Goal: Task Accomplishment & Management: Use online tool/utility

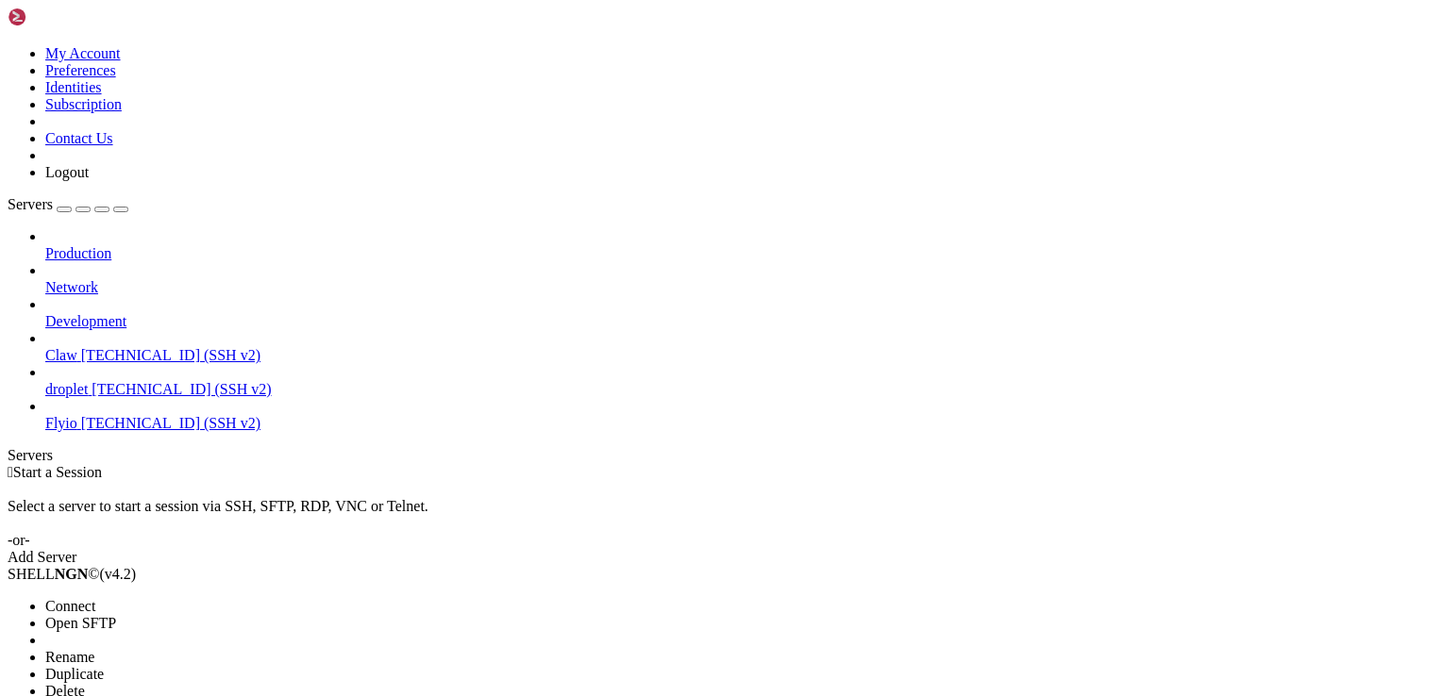
click at [201, 683] on li "Delete" at bounding box center [131, 691] width 172 height 17
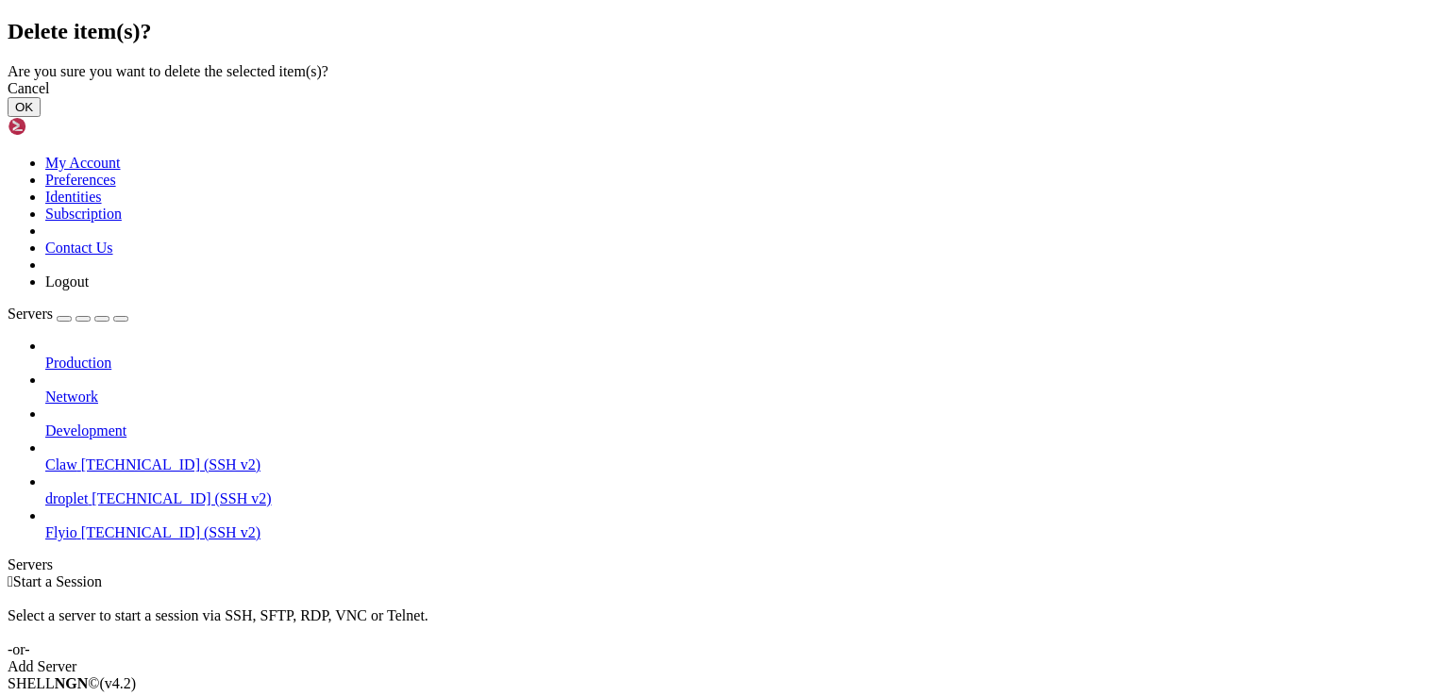
click at [41, 117] on button "OK" at bounding box center [24, 107] width 33 height 20
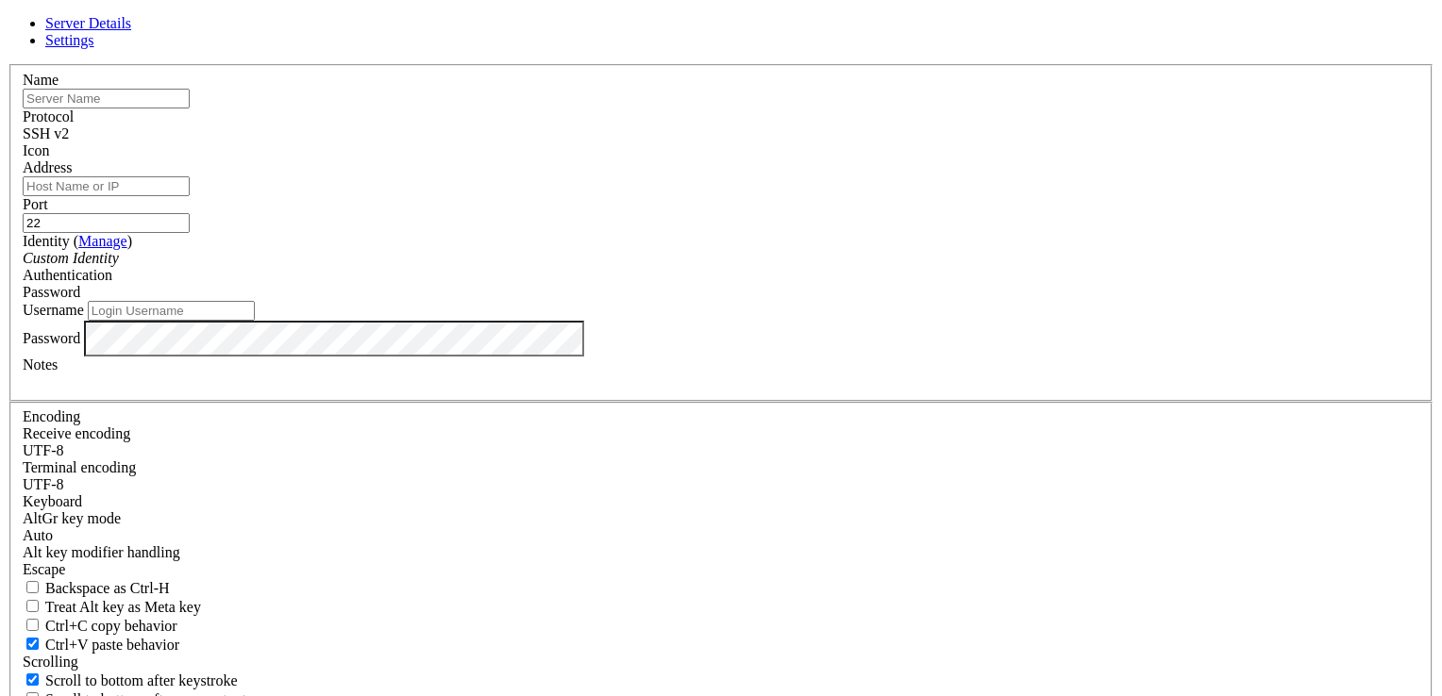
paste input "[TECHNICAL_ID]"
click at [190, 196] on input "[TECHNICAL_ID]" at bounding box center [106, 186] width 167 height 20
type input "[TECHNICAL_ID]"
click at [255, 321] on input "Username" at bounding box center [171, 311] width 167 height 20
type input "root"
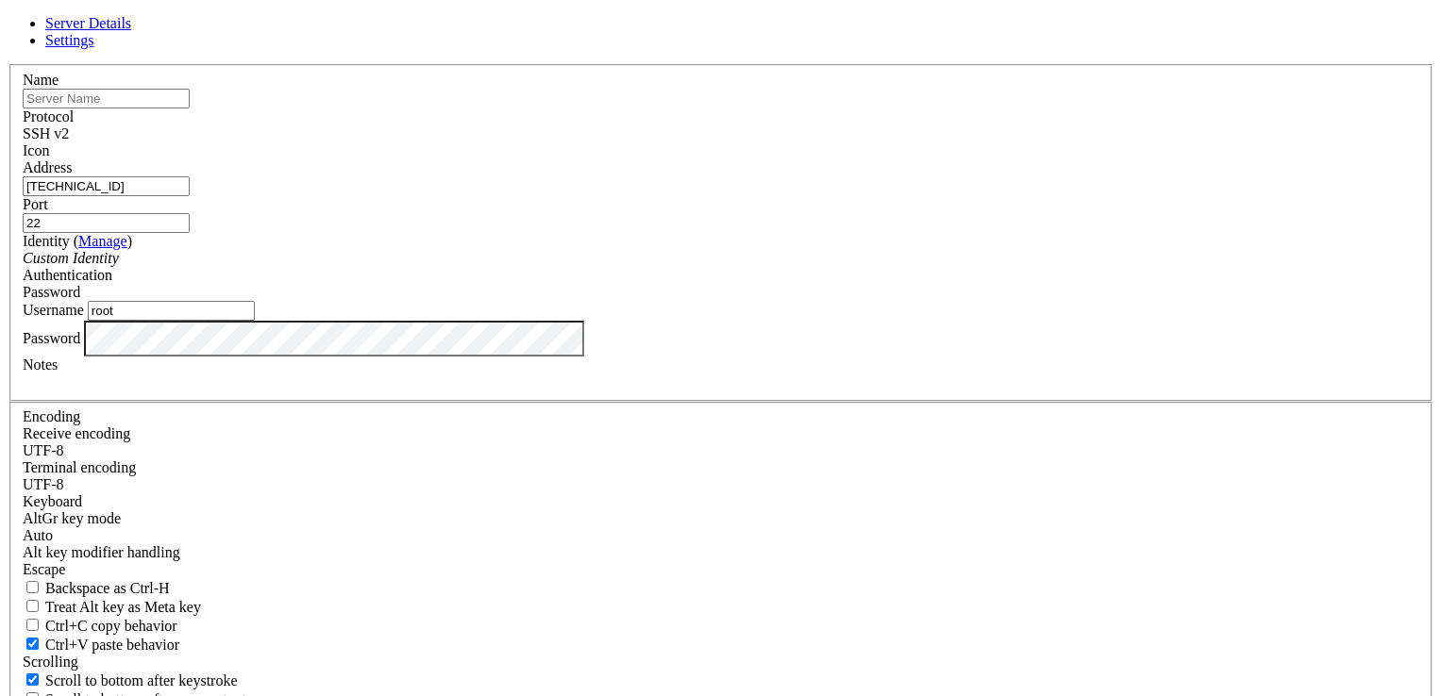
click at [190, 109] on input "text" at bounding box center [106, 99] width 167 height 20
type input "Aeza"
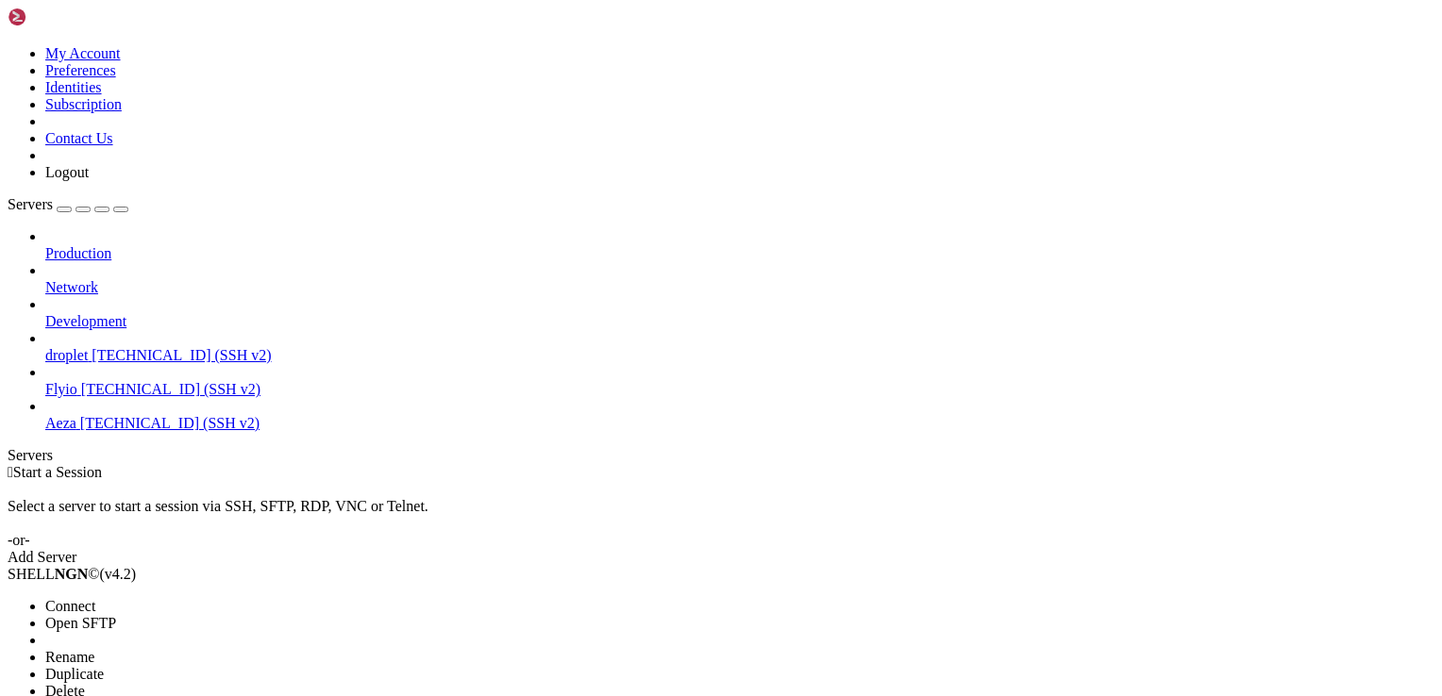
click at [95, 598] on span "Connect" at bounding box center [70, 606] width 50 height 16
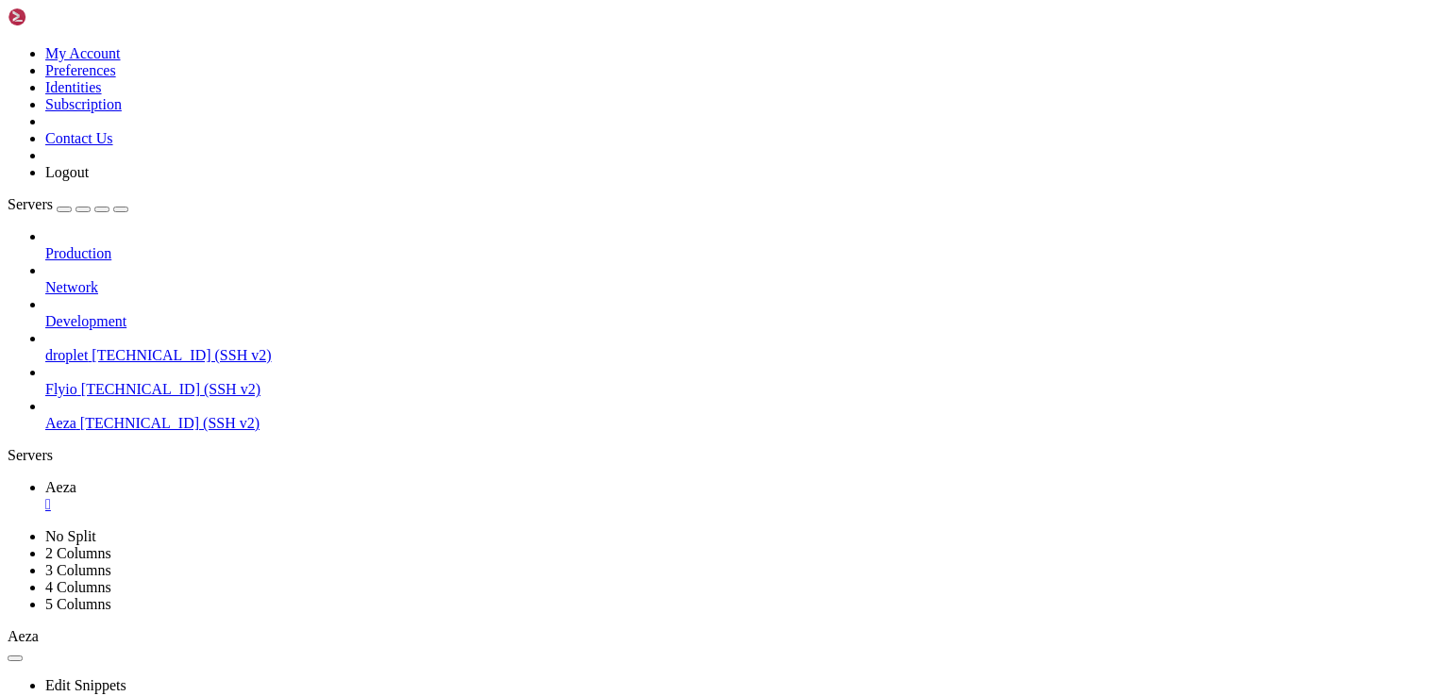
scroll to position [8, 2]
drag, startPoint x: 404, startPoint y: 1221, endPoint x: 235, endPoint y: 1209, distance: 169.3
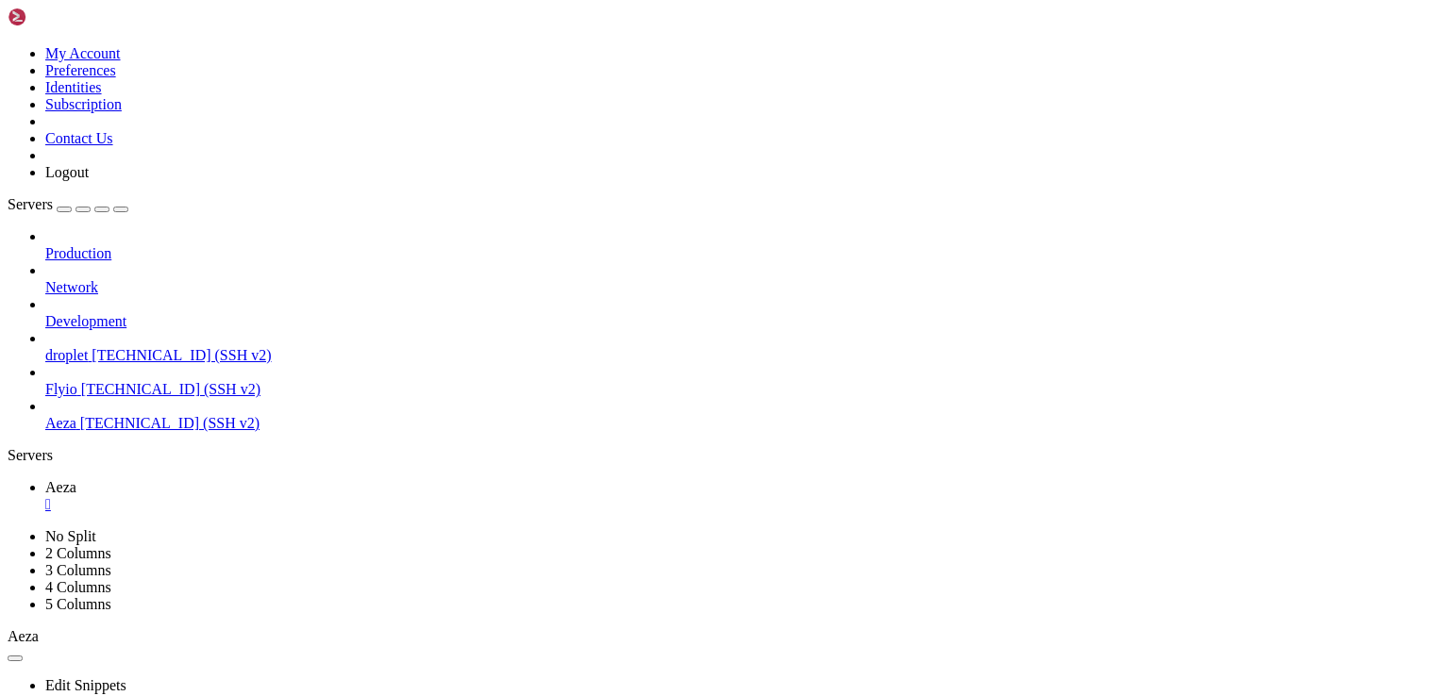
scroll to position [1797, 0]
drag, startPoint x: 410, startPoint y: 1213, endPoint x: 289, endPoint y: 1199, distance: 121.5
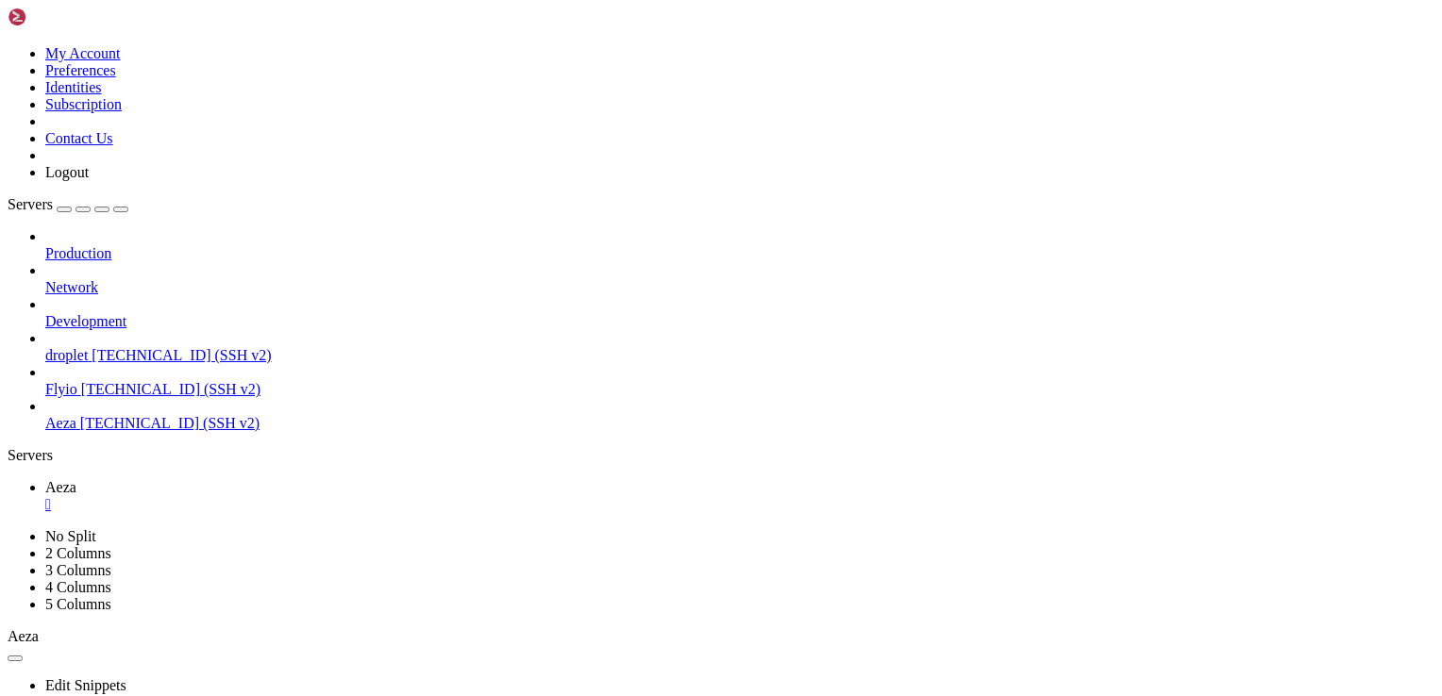
drag, startPoint x: 420, startPoint y: 1238, endPoint x: 305, endPoint y: 1228, distance: 115.6
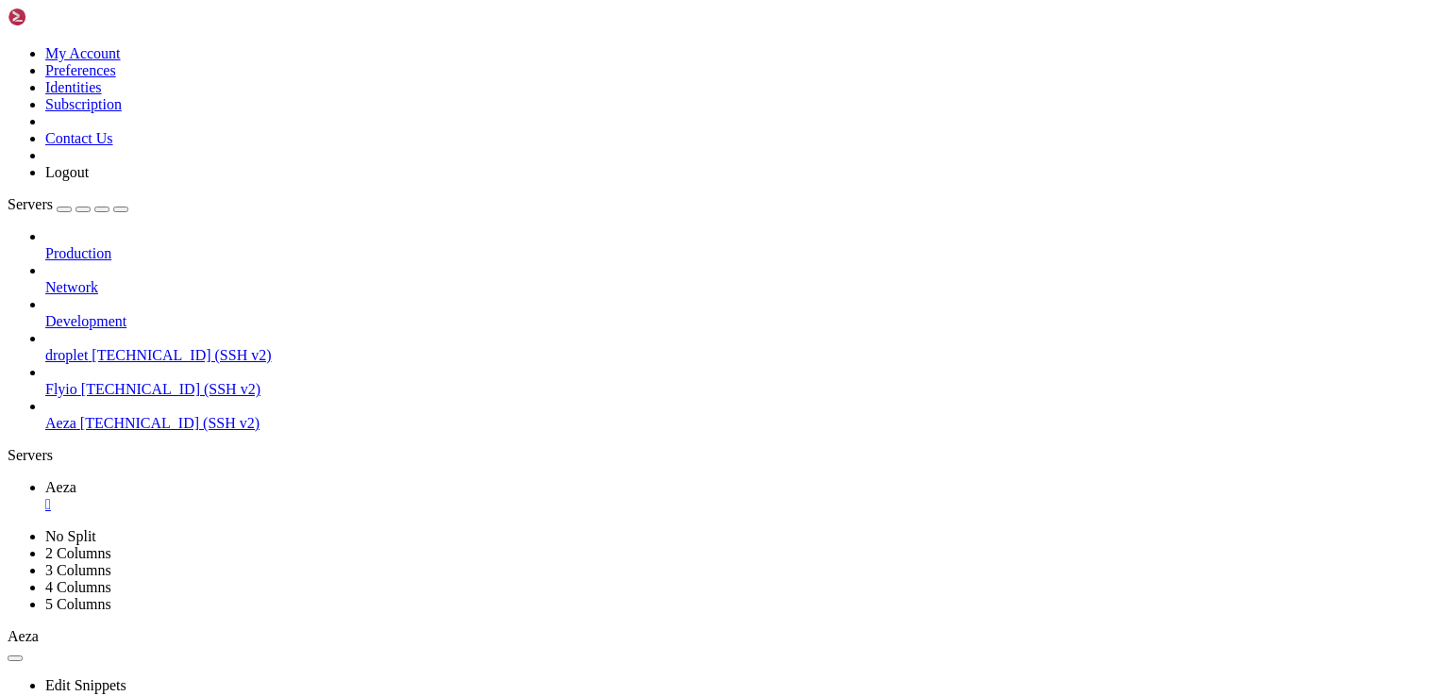
drag, startPoint x: 132, startPoint y: 1114, endPoint x: 67, endPoint y: 909, distance: 215.8
drag, startPoint x: 433, startPoint y: 1034, endPoint x: 120, endPoint y: 873, distance: 352.4
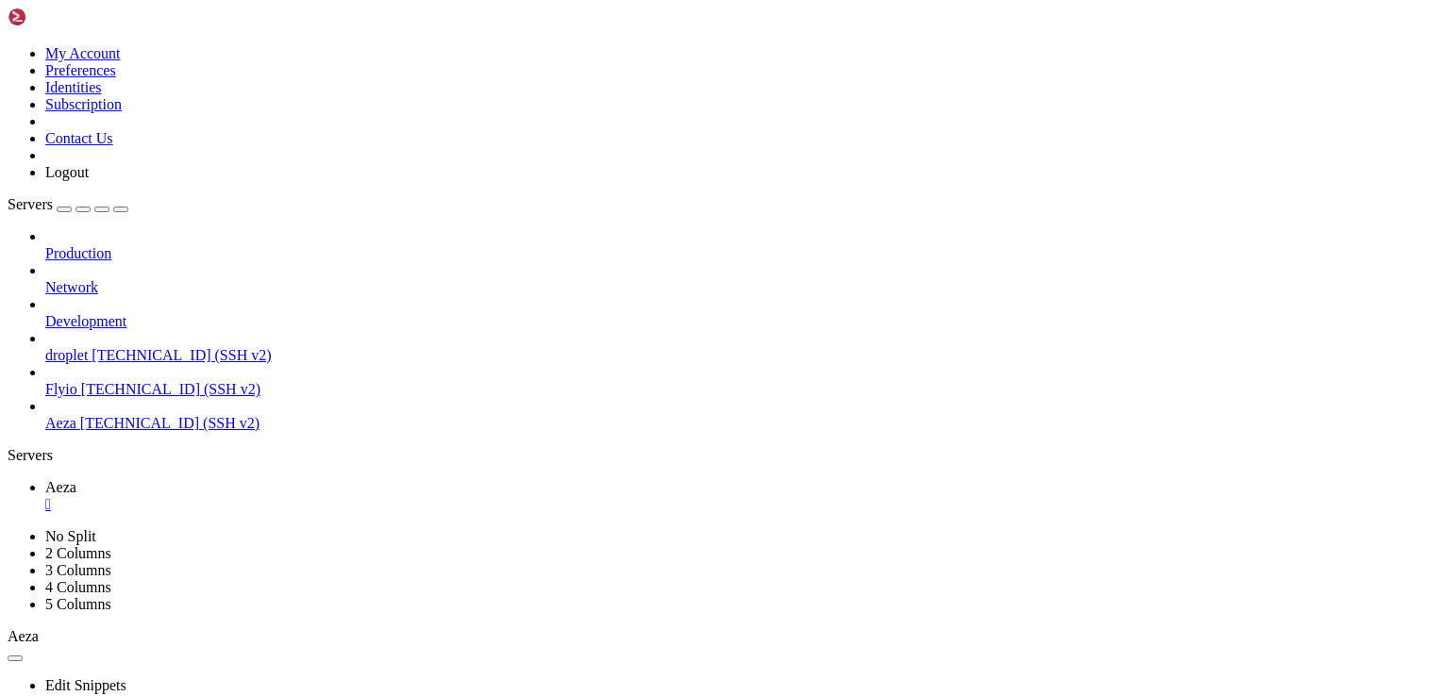
drag, startPoint x: 18, startPoint y: 831, endPoint x: 225, endPoint y: 956, distance: 241.3
copy div "root@modernamount:~# docker run -d --name=brave --cap-add=SYS_ADMIN --cap-add=S…"
